Goal: Obtain resource: Obtain resource

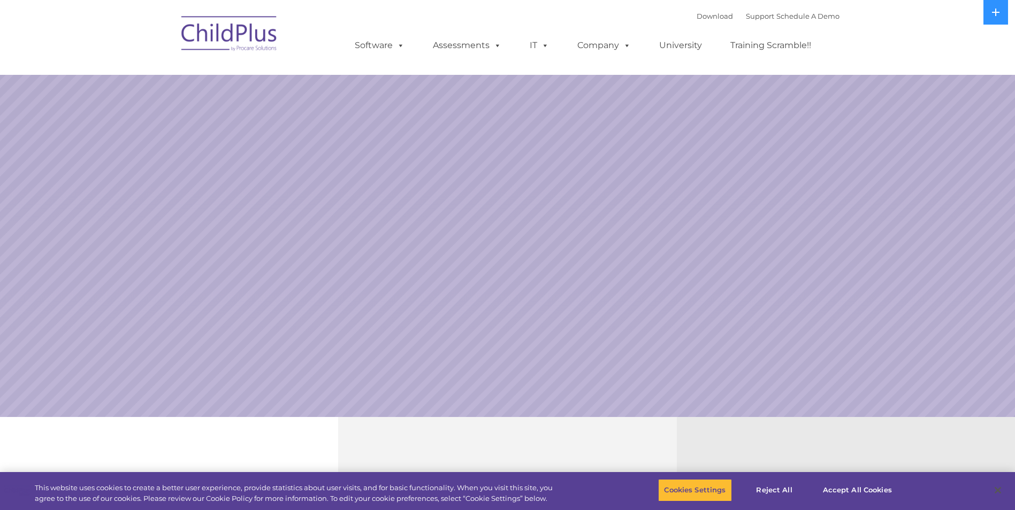
select select "MEDIUM"
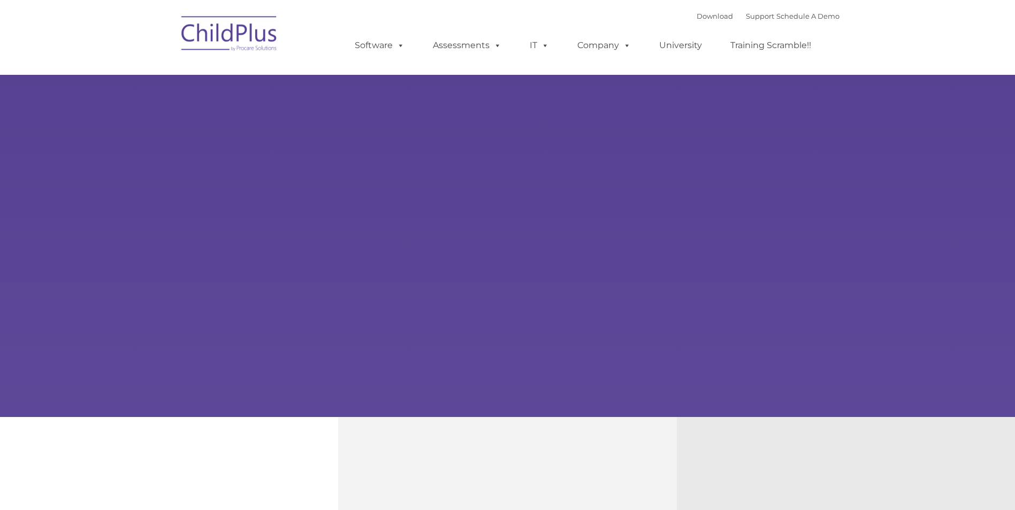
type input ""
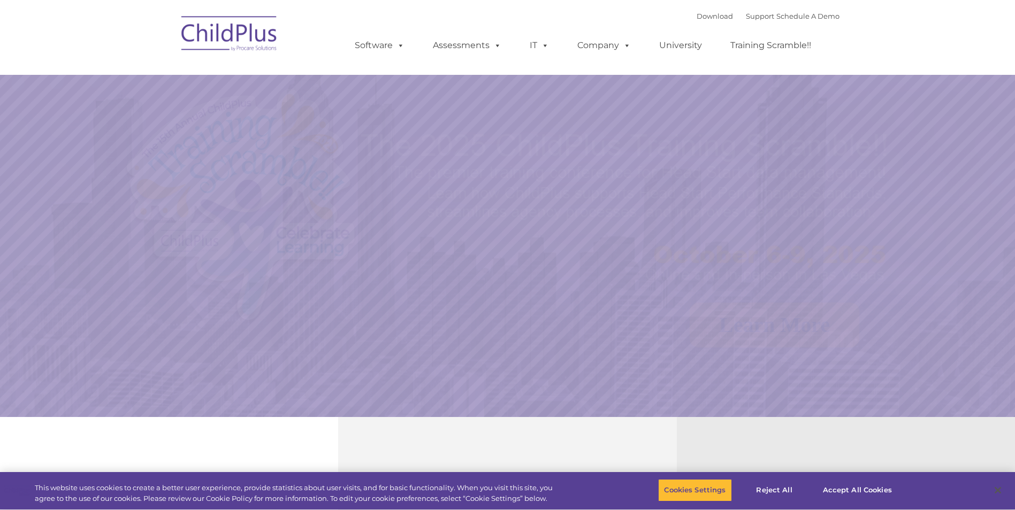
select select "MEDIUM"
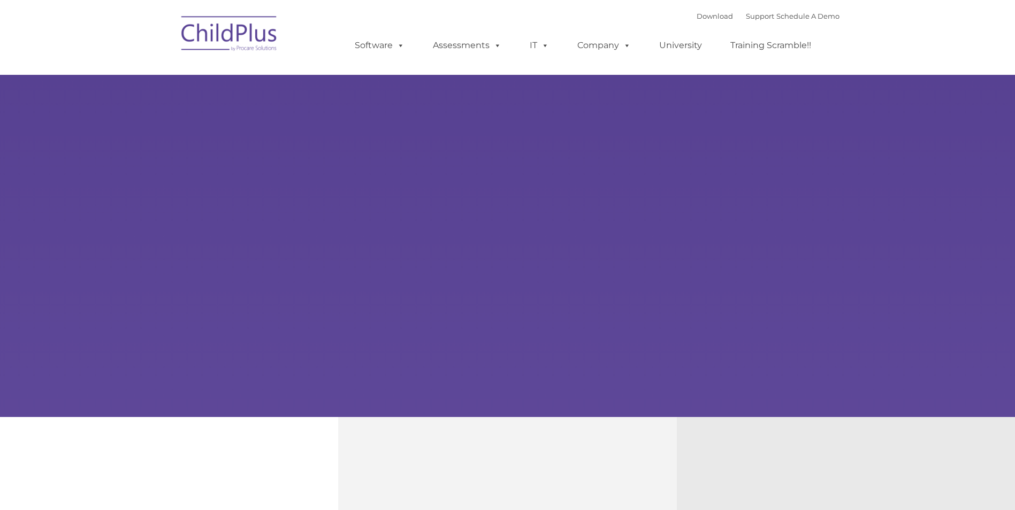
type input ""
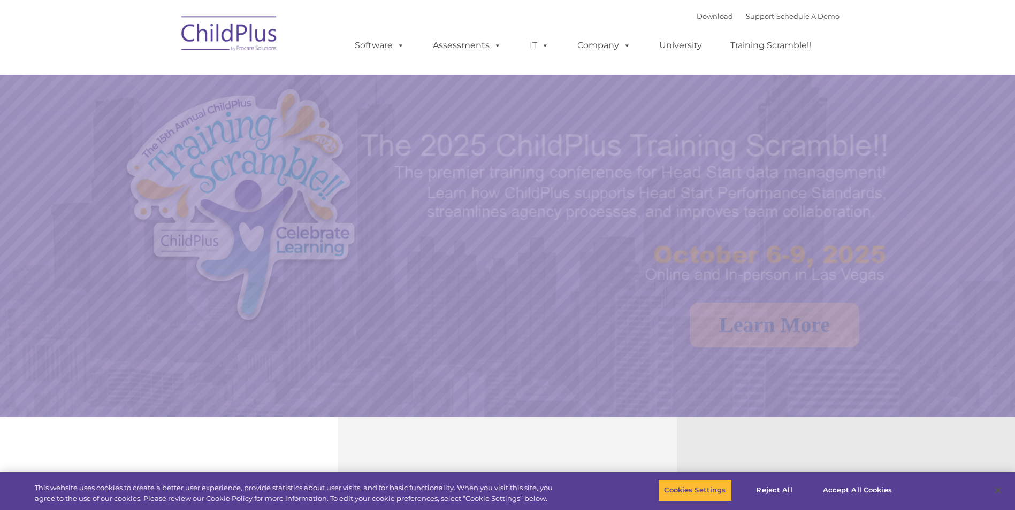
select select "MEDIUM"
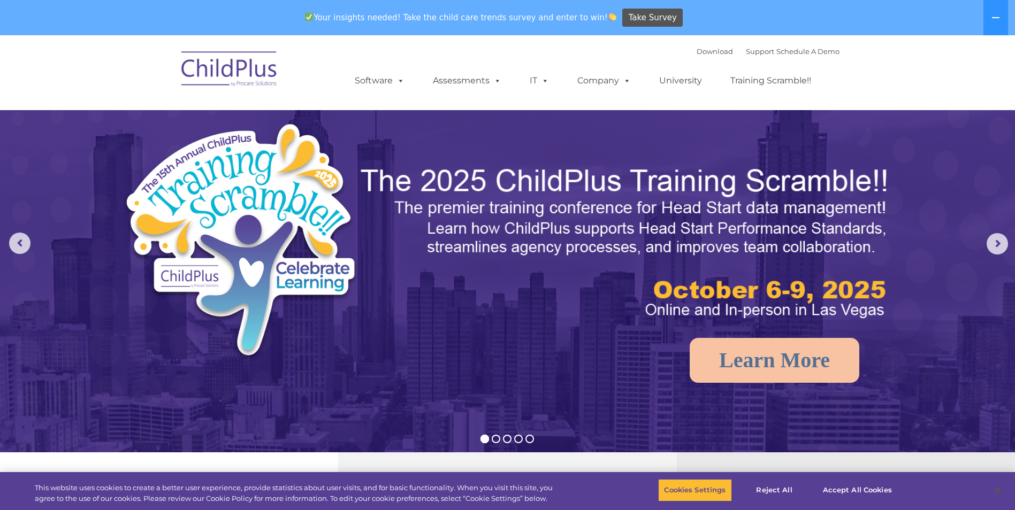
click at [386, 70] on ul "Software ChildPlus: The original and most widely-used Head Start data managemen…" at bounding box center [586, 80] width 506 height 43
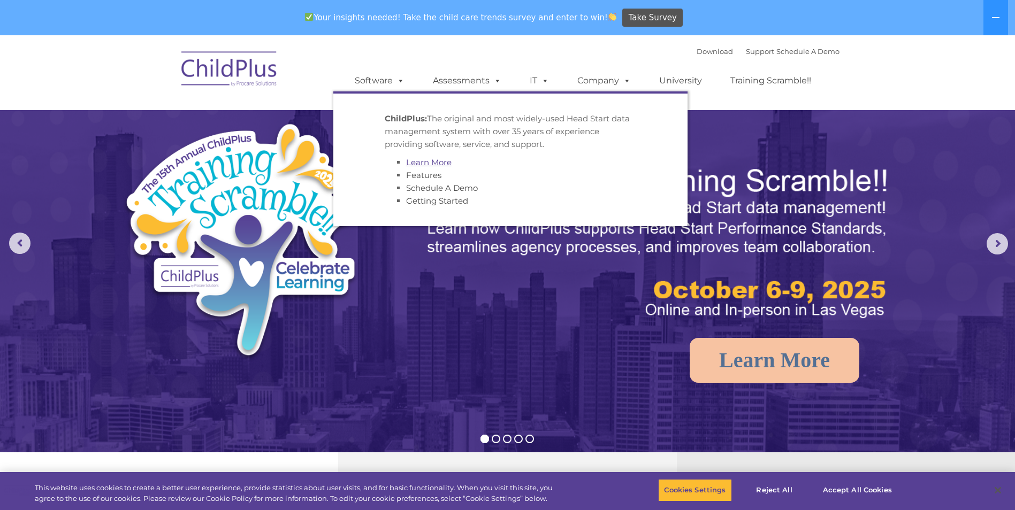
click at [444, 163] on link "Learn More" at bounding box center [428, 162] width 45 height 10
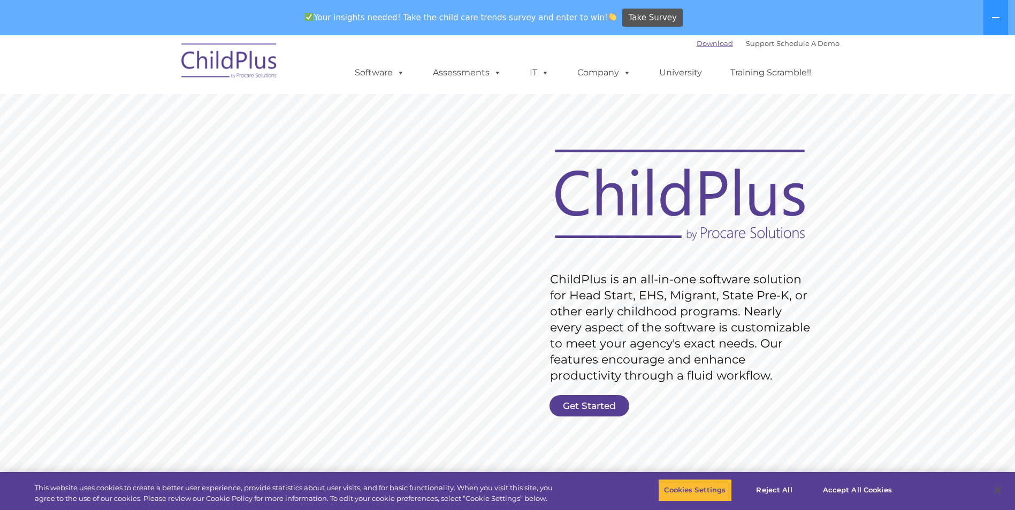
click at [703, 46] on link "Download" at bounding box center [715, 43] width 36 height 9
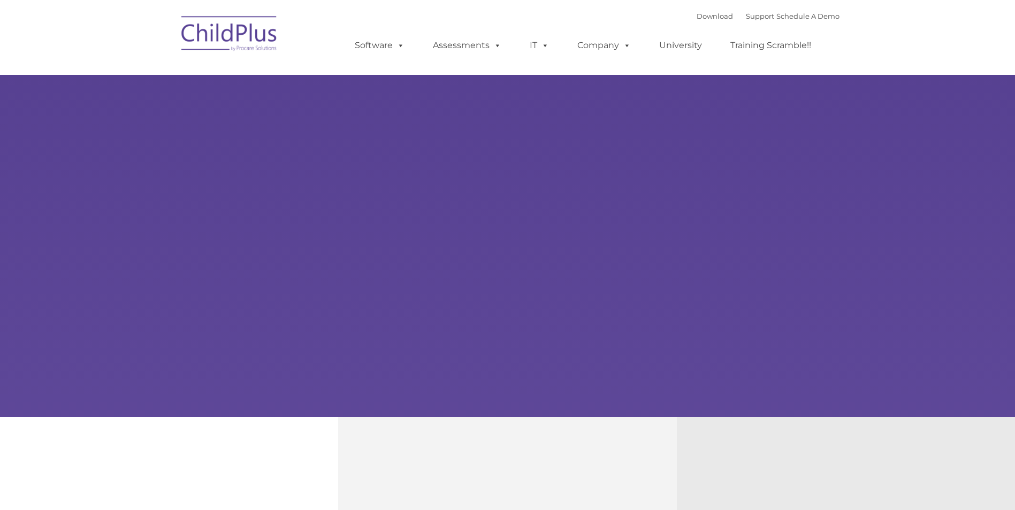
type input ""
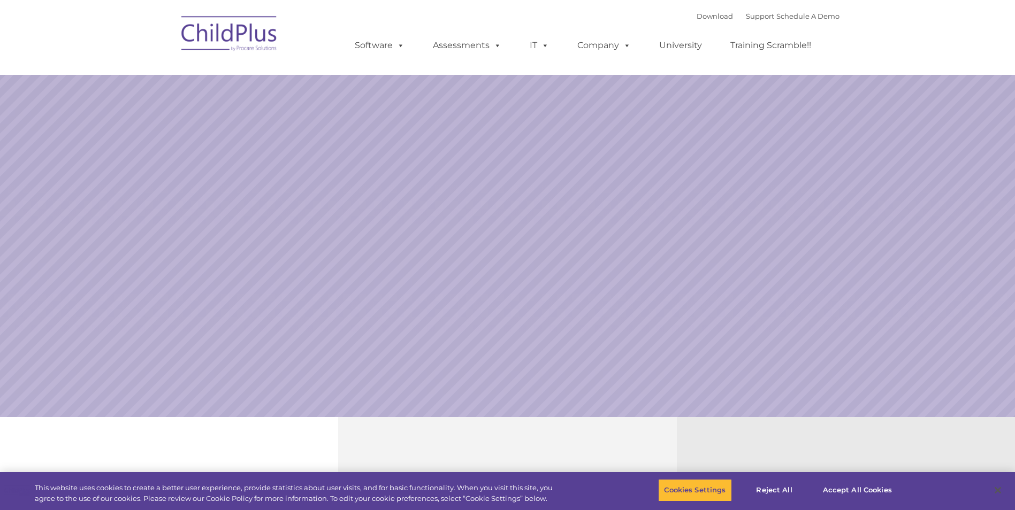
select select "MEDIUM"
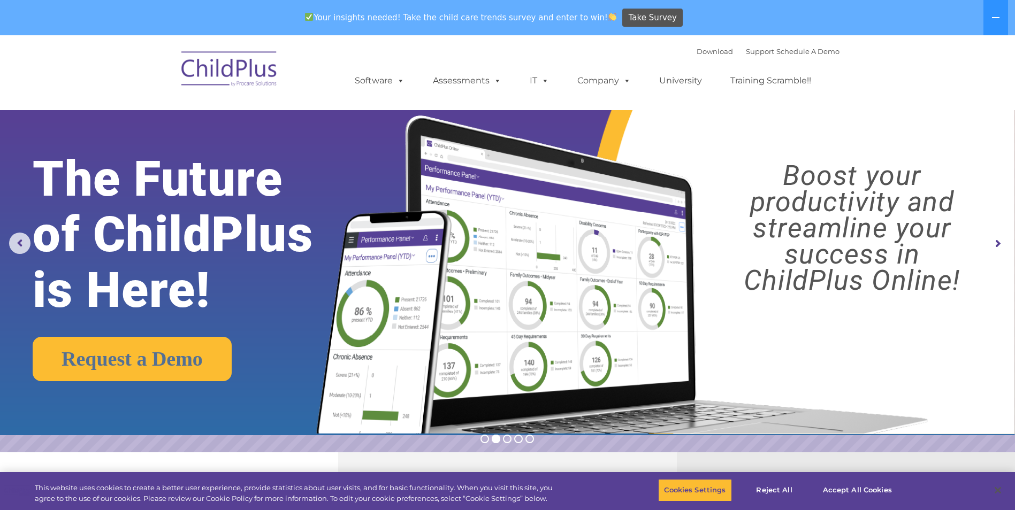
drag, startPoint x: 225, startPoint y: 77, endPoint x: 263, endPoint y: 71, distance: 39.1
click at [225, 77] on img at bounding box center [229, 71] width 107 height 54
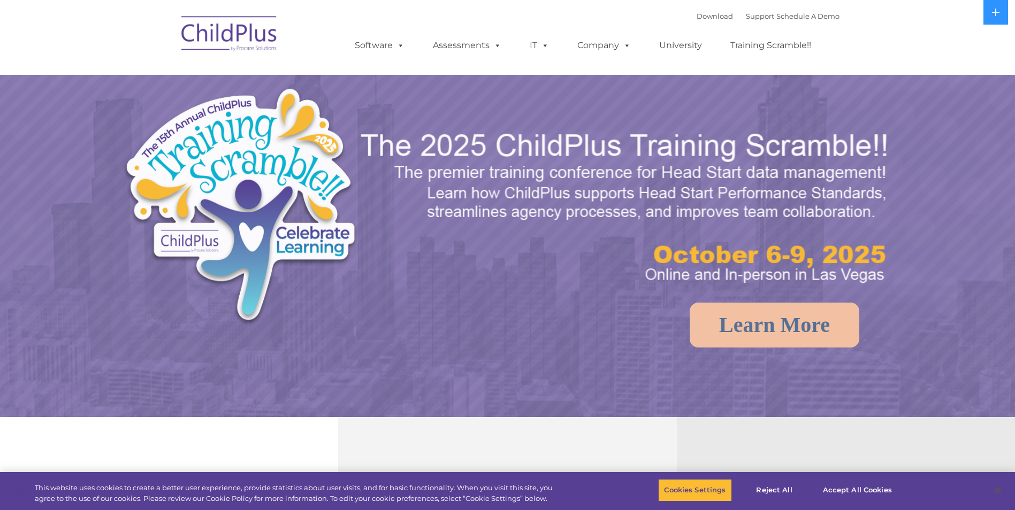
select select "MEDIUM"
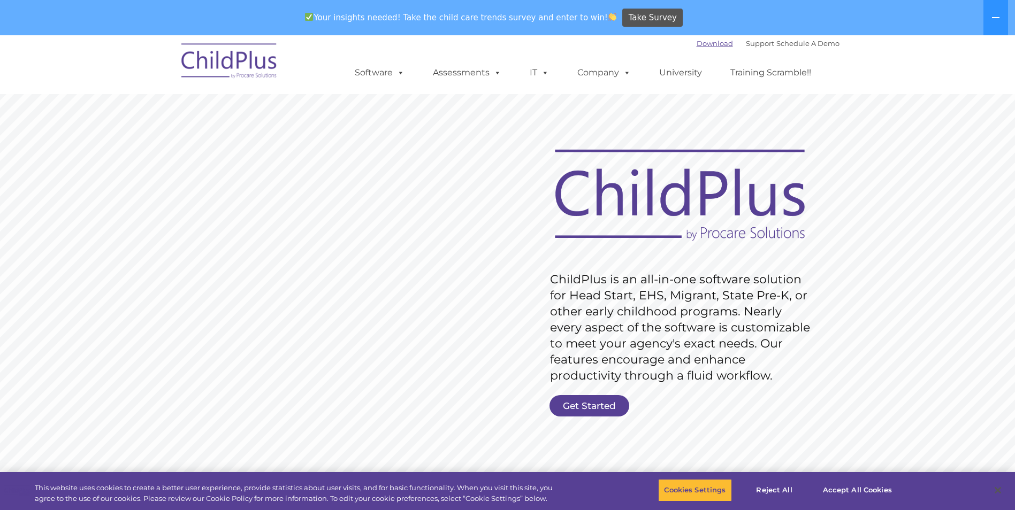
click at [703, 46] on link "Download" at bounding box center [715, 43] width 36 height 9
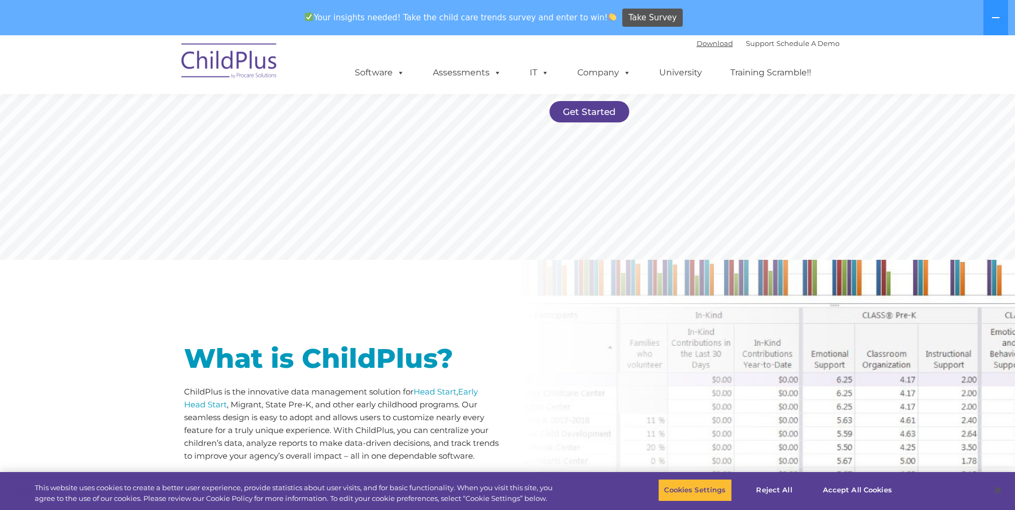
scroll to position [278, 0]
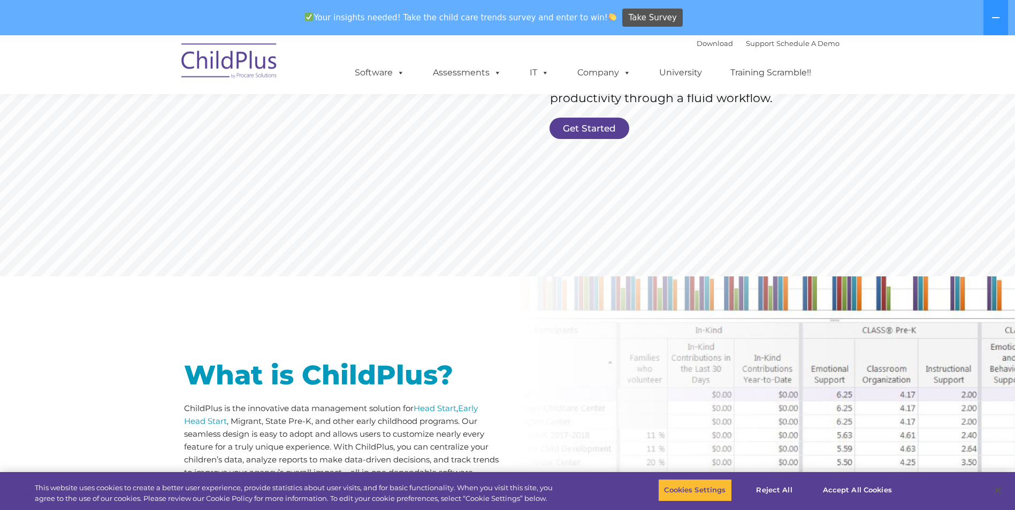
click at [593, 134] on link "Get Started" at bounding box center [590, 128] width 80 height 21
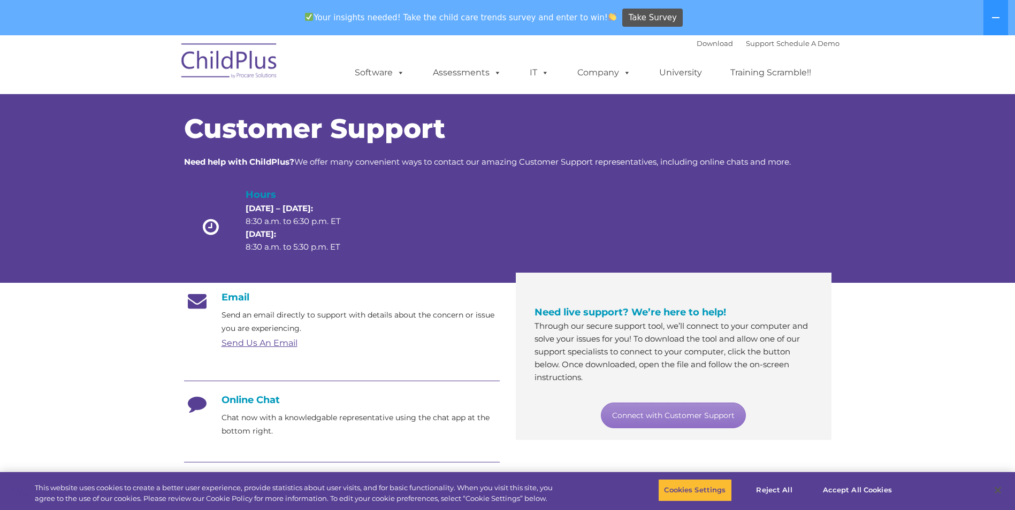
click at [388, 247] on div at bounding box center [431, 229] width 129 height 85
click at [849, 219] on div "Customer Support Need help with ChildPlus? We offer many convenient ways to con…" at bounding box center [507, 178] width 1015 height 210
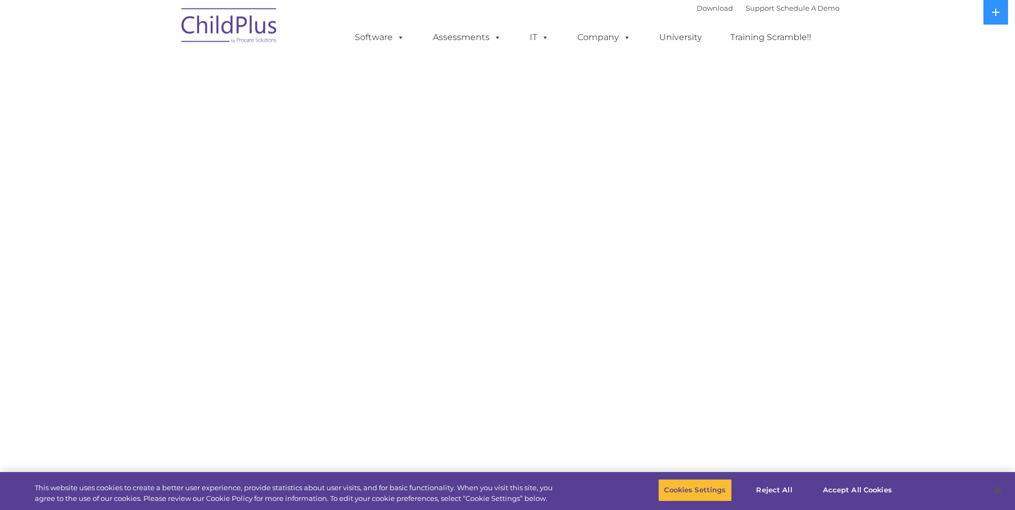
select select "MEDIUM"
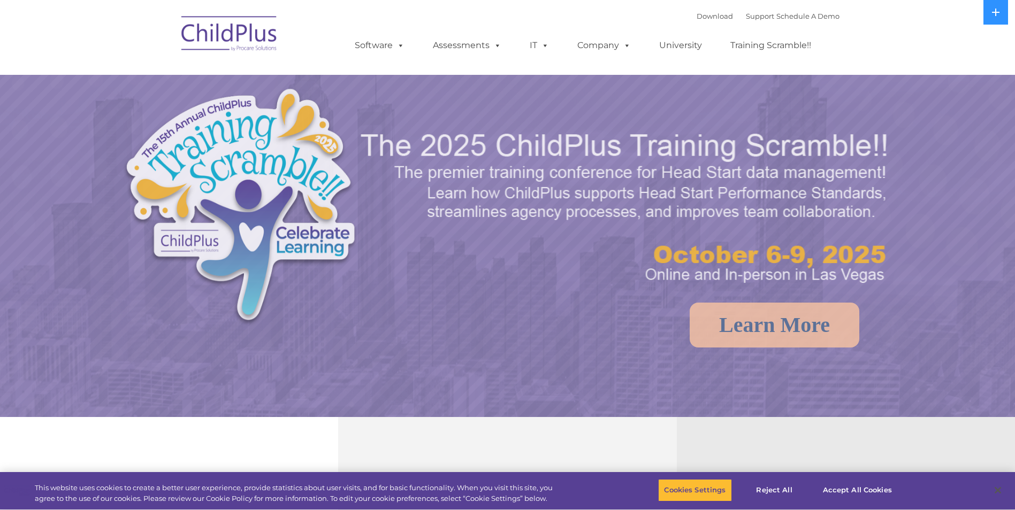
select select "MEDIUM"
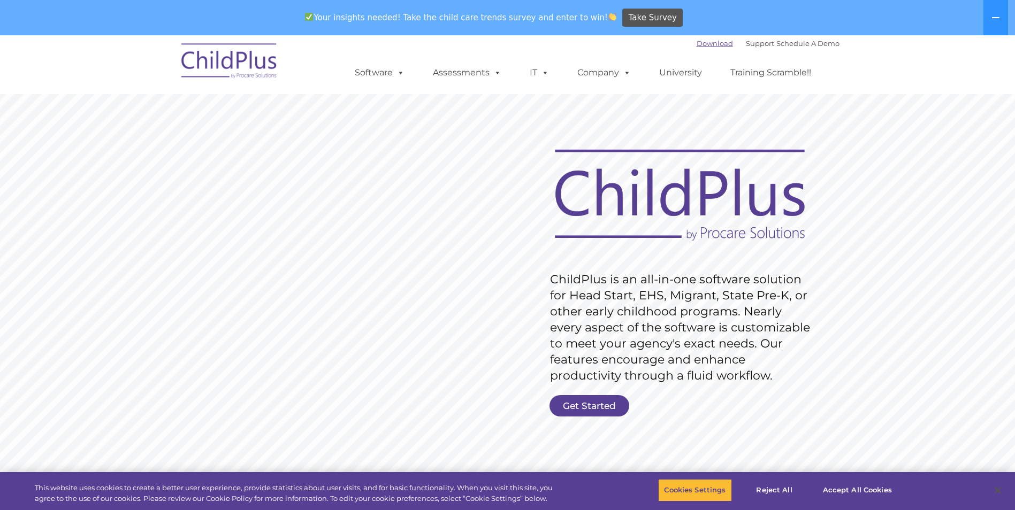
click at [706, 41] on link "Download" at bounding box center [715, 43] width 36 height 9
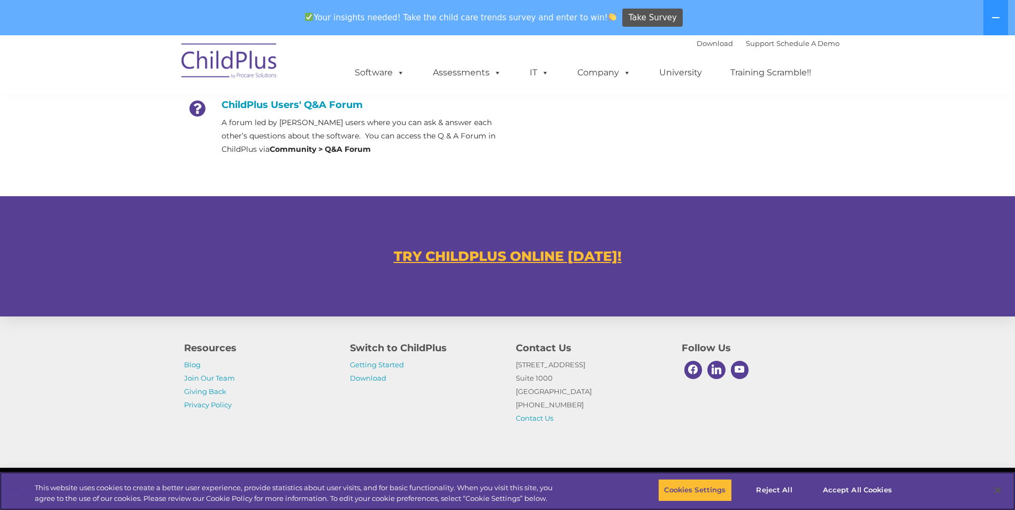
scroll to position [578, 0]
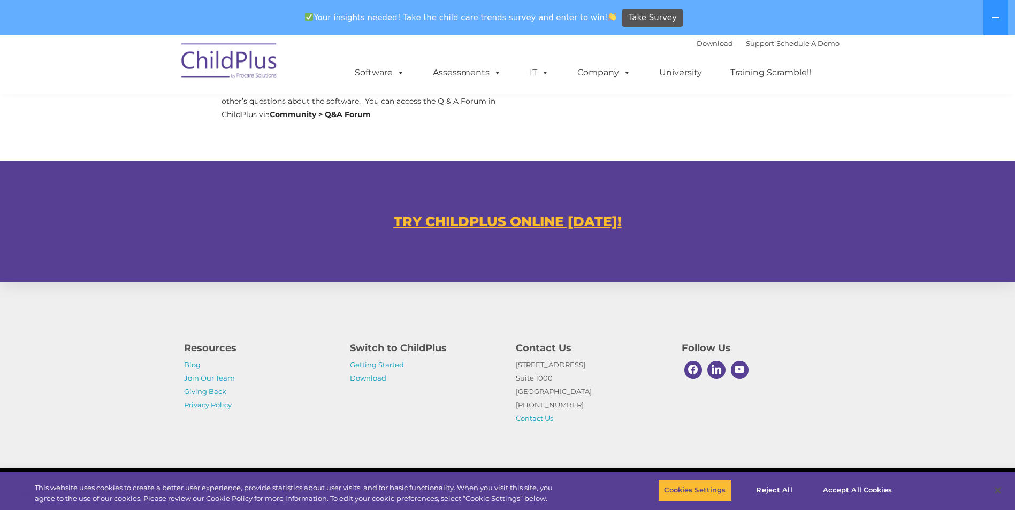
click at [423, 225] on u "TRY CHILDPLUS ONLINE TODAY!" at bounding box center [508, 221] width 228 height 16
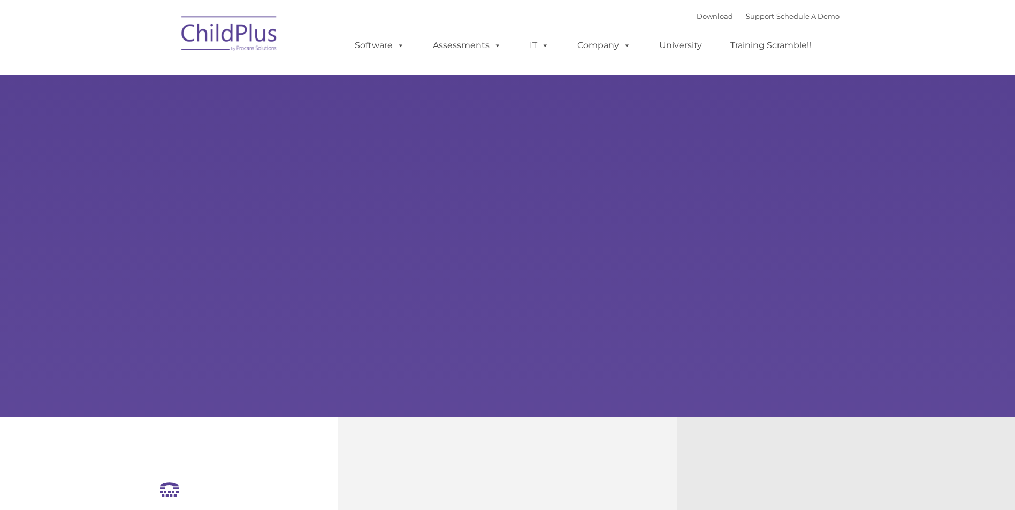
select select "MEDIUM"
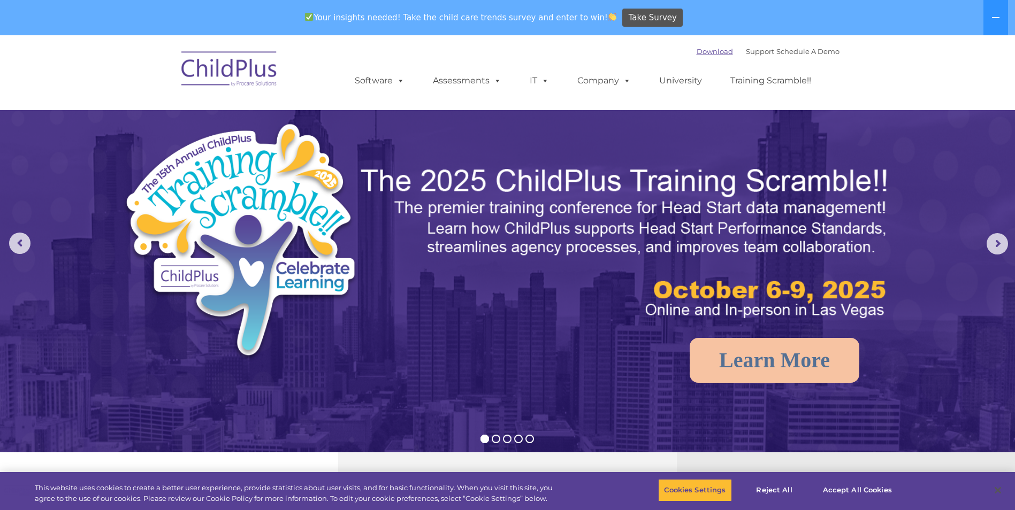
click at [698, 48] on link "Download" at bounding box center [715, 51] width 36 height 9
